Goal: Task Accomplishment & Management: Manage account settings

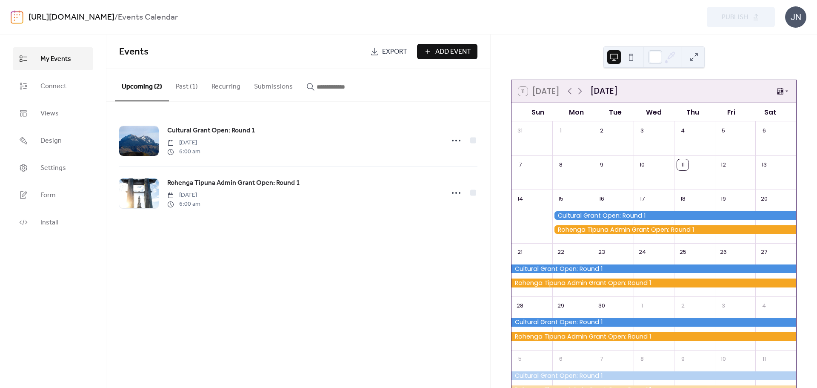
click at [53, 50] on link "My Events" at bounding box center [53, 58] width 80 height 23
click at [114, 17] on link "[URL][DOMAIN_NAME]" at bounding box center [72, 17] width 86 height 16
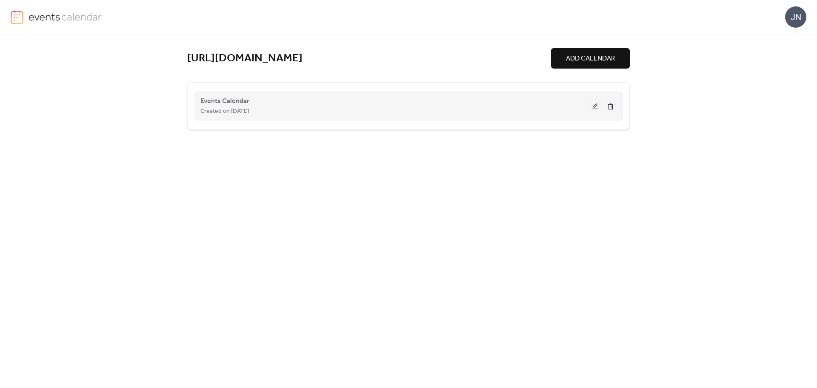
click at [324, 109] on div "Created on [DATE]" at bounding box center [394, 111] width 389 height 10
click at [598, 108] on button at bounding box center [595, 106] width 12 height 13
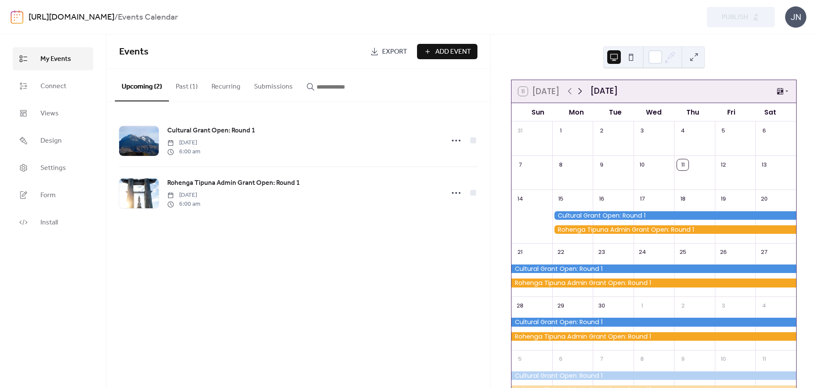
click at [581, 93] on icon at bounding box center [580, 91] width 10 height 10
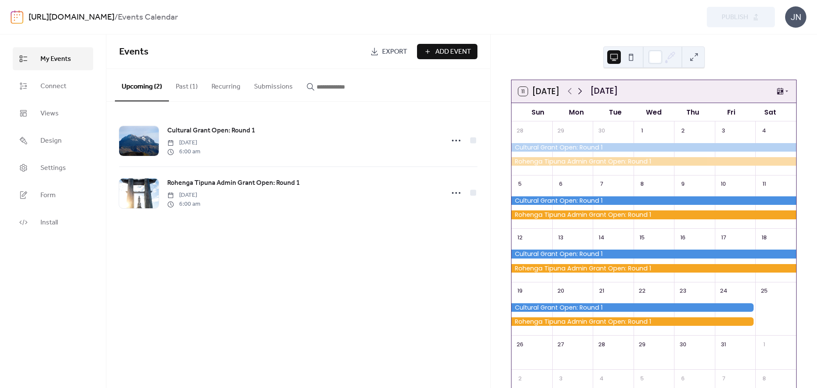
click at [581, 93] on icon at bounding box center [580, 91] width 10 height 10
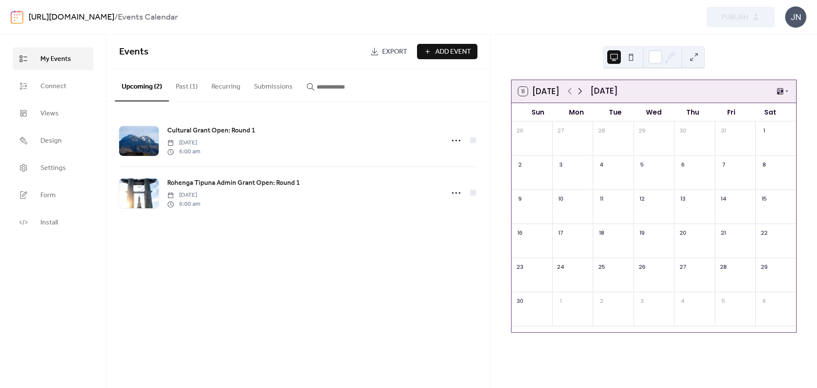
click at [582, 93] on icon at bounding box center [580, 91] width 10 height 10
click at [570, 92] on icon at bounding box center [570, 91] width 10 height 10
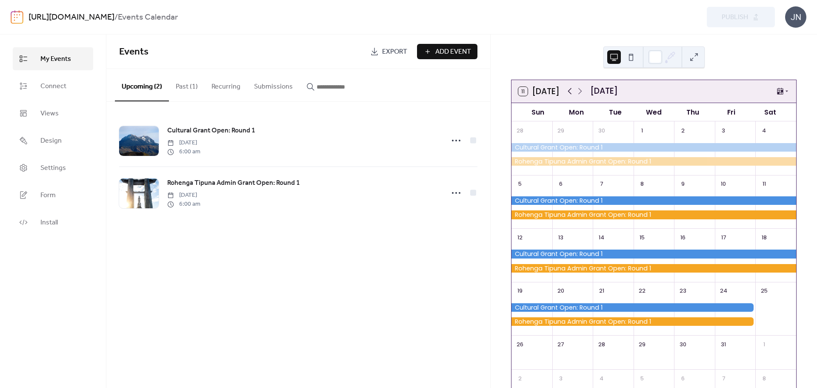
click at [570, 92] on icon at bounding box center [570, 91] width 10 height 10
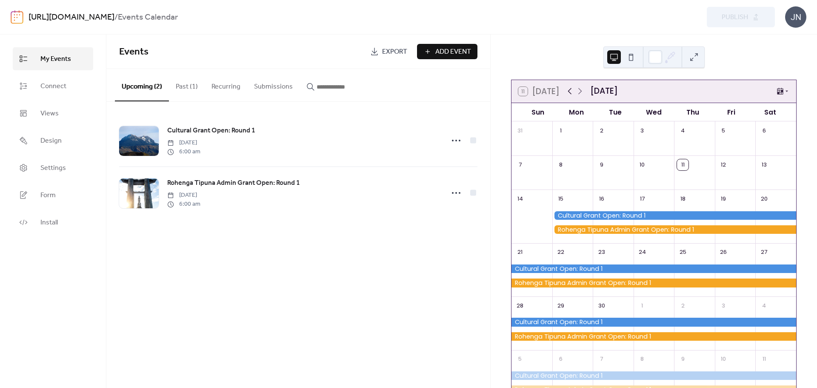
click at [570, 92] on icon at bounding box center [570, 91] width 10 height 10
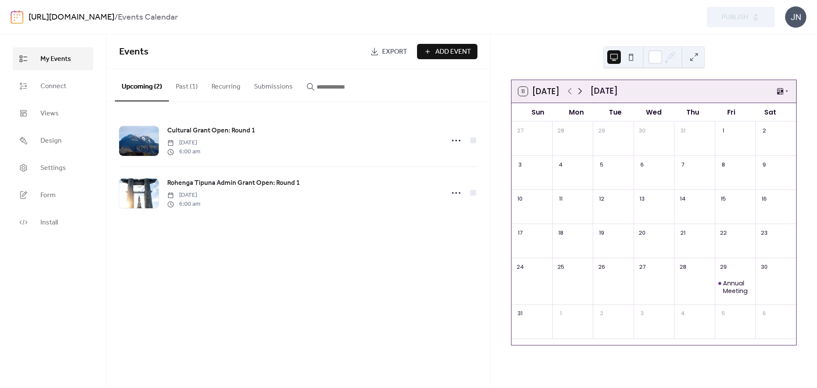
click at [581, 90] on icon at bounding box center [580, 91] width 10 height 10
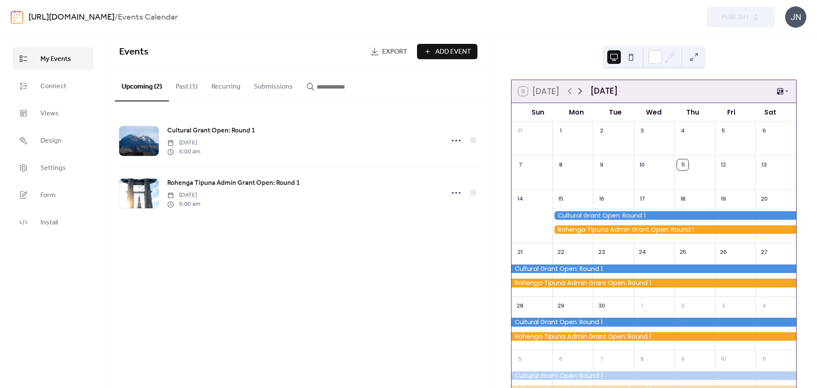
click at [581, 90] on icon at bounding box center [580, 91] width 10 height 10
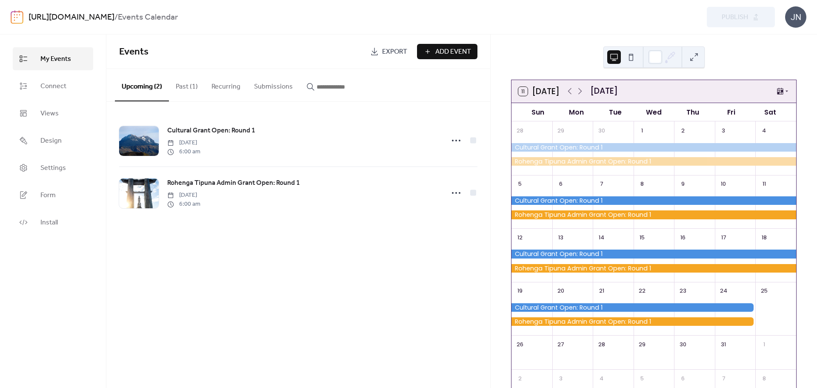
click at [186, 84] on button "Past (1)" at bounding box center [187, 84] width 36 height 31
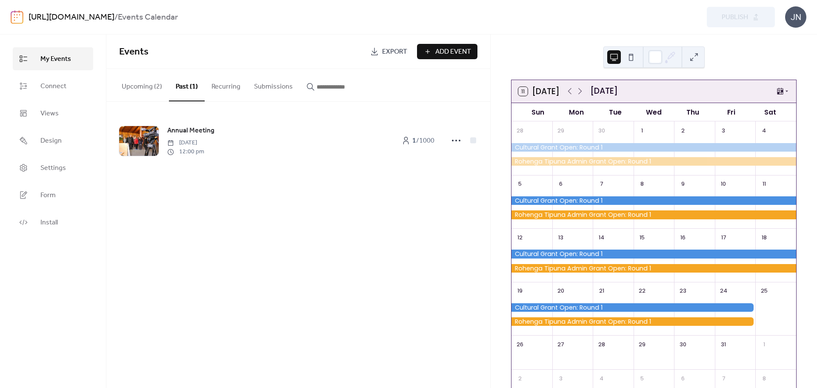
click at [141, 88] on button "Upcoming (2)" at bounding box center [142, 84] width 54 height 31
